Goal: Information Seeking & Learning: Learn about a topic

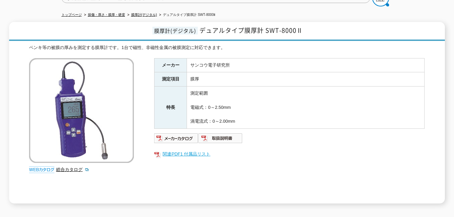
click at [196, 151] on link "関連PDF1 付属品リスト" at bounding box center [289, 154] width 271 height 9
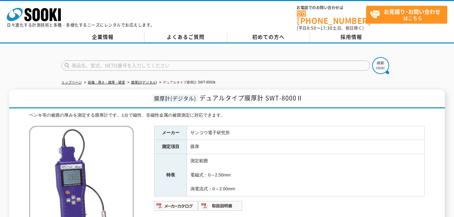
click at [89, 65] on input "text" at bounding box center [216, 66] width 309 height 10
click at [69, 61] on input "SWT-9000" at bounding box center [216, 66] width 309 height 10
type input "SWT-9000"
click at [386, 63] on img at bounding box center [380, 65] width 17 height 17
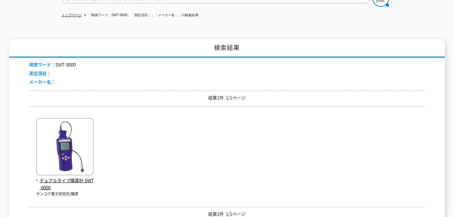
scroll to position [68, 0]
click at [75, 151] on img at bounding box center [65, 147] width 58 height 59
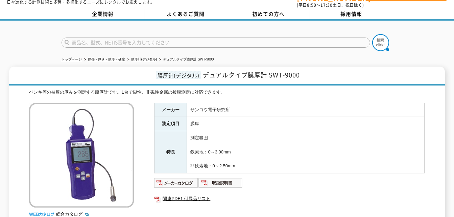
scroll to position [34, 0]
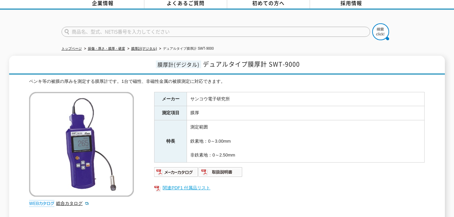
click at [193, 184] on link "関連PDF1 付属品リスト" at bounding box center [289, 188] width 271 height 9
